Goal: Transaction & Acquisition: Purchase product/service

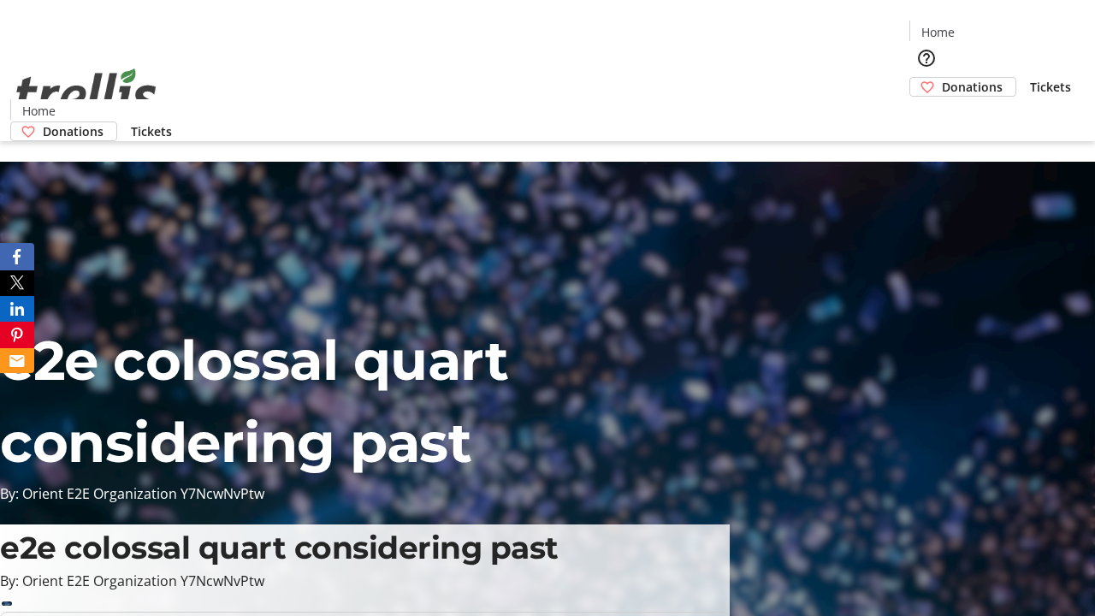
click at [942, 78] on span "Donations" at bounding box center [972, 87] width 61 height 18
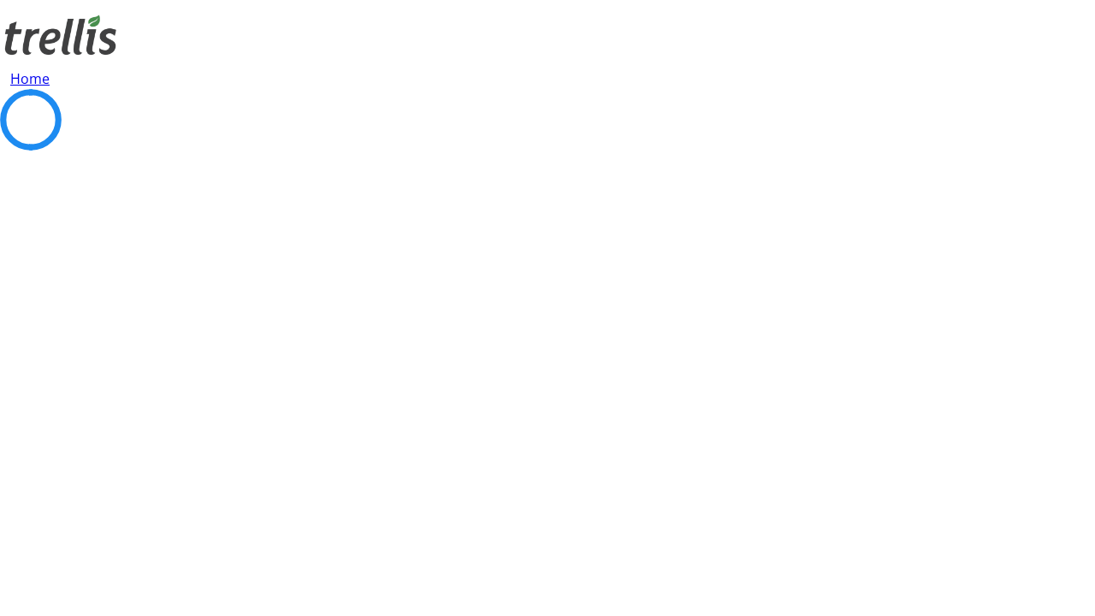
select select "CA"
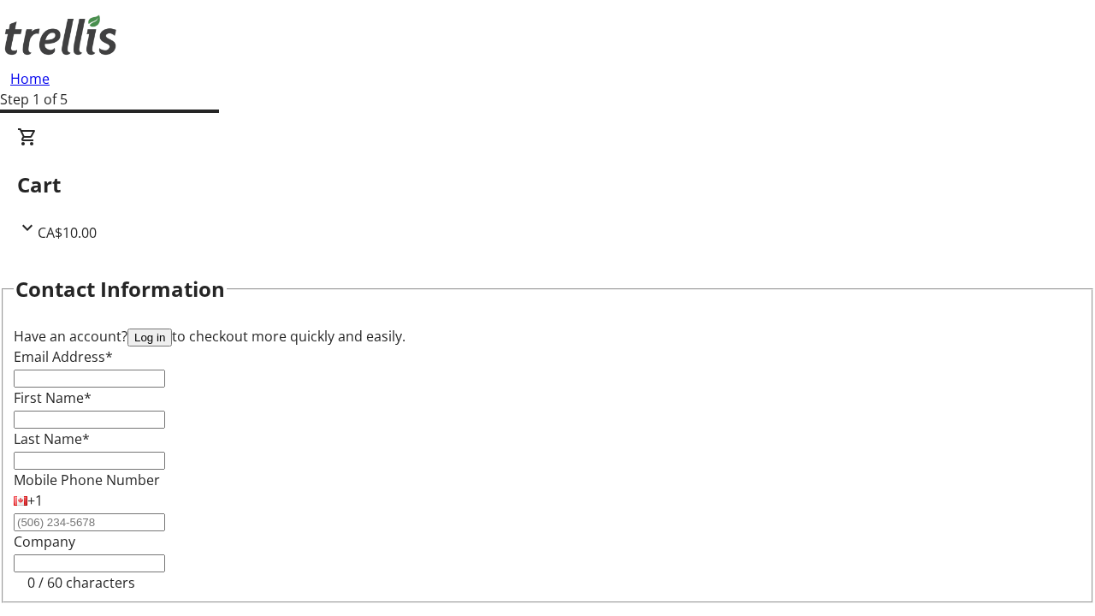
click at [172, 329] on button "Log in" at bounding box center [150, 338] width 45 height 18
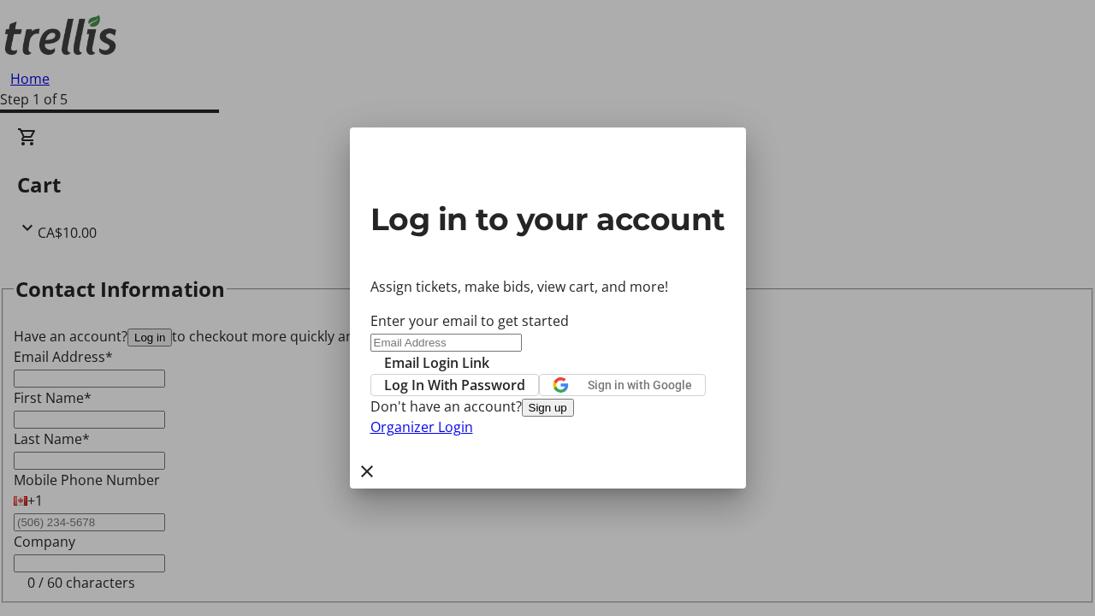
click at [525, 375] on span "Log In With Password" at bounding box center [454, 385] width 141 height 21
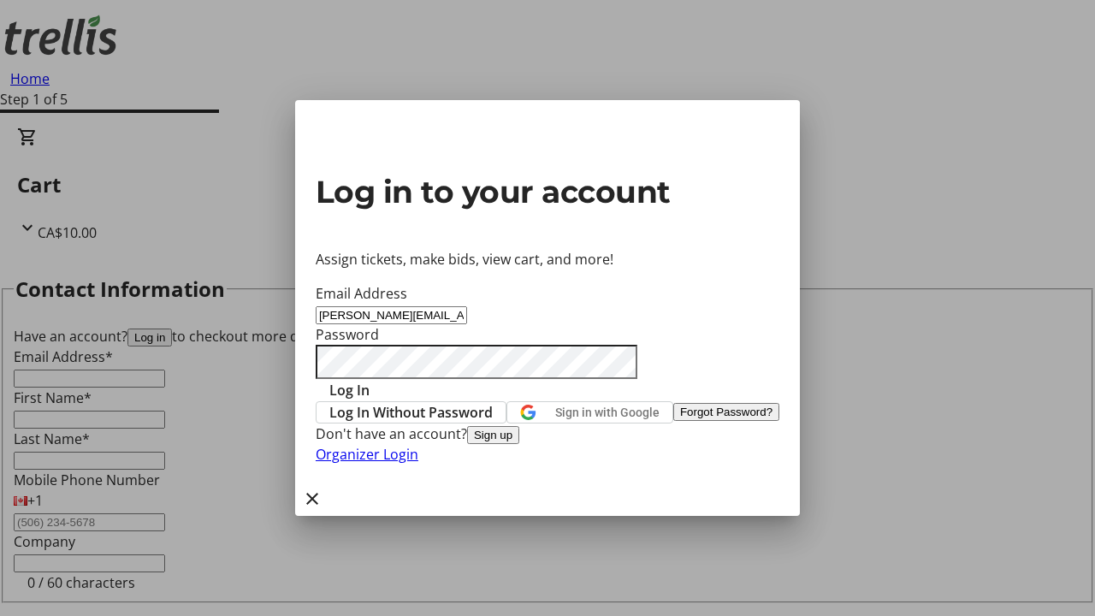
type input "[PERSON_NAME][EMAIL_ADDRESS][PERSON_NAME][DOMAIN_NAME]"
click at [370, 380] on span "Log In" at bounding box center [349, 390] width 40 height 21
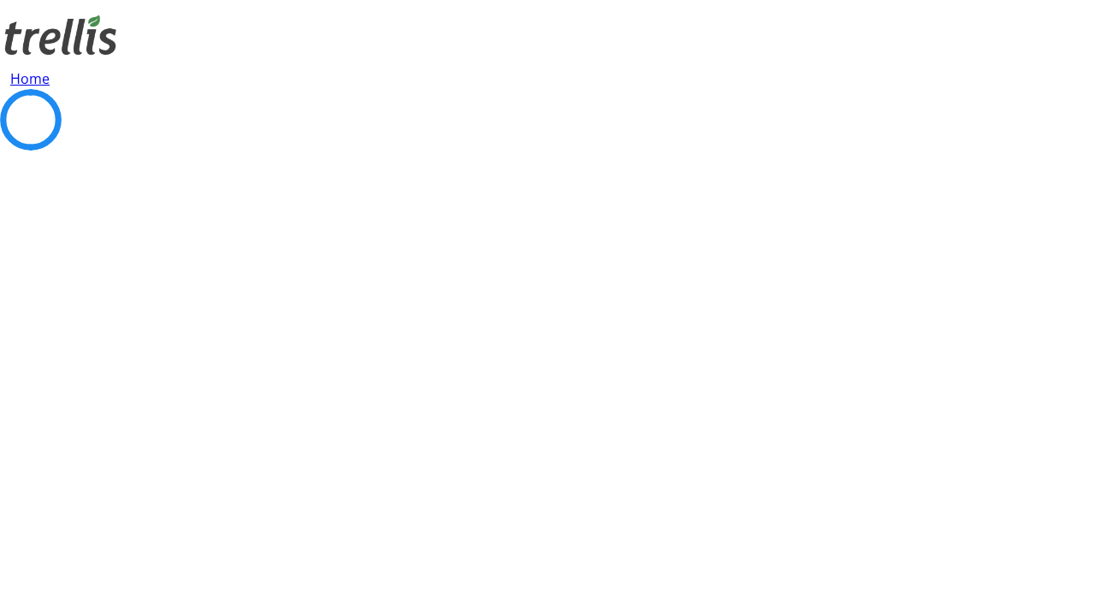
select select "BC"
select select "CA"
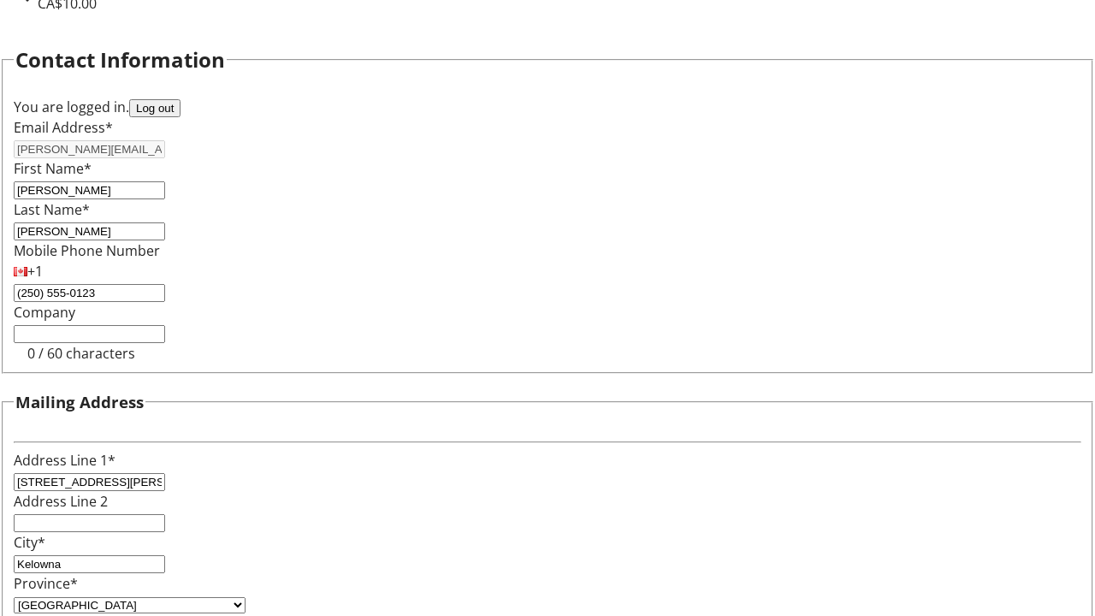
type input "V1Y 0C2"
select select "BC"
select select "CA"
